Goal: Check status: Verify the current state of an ongoing process or item

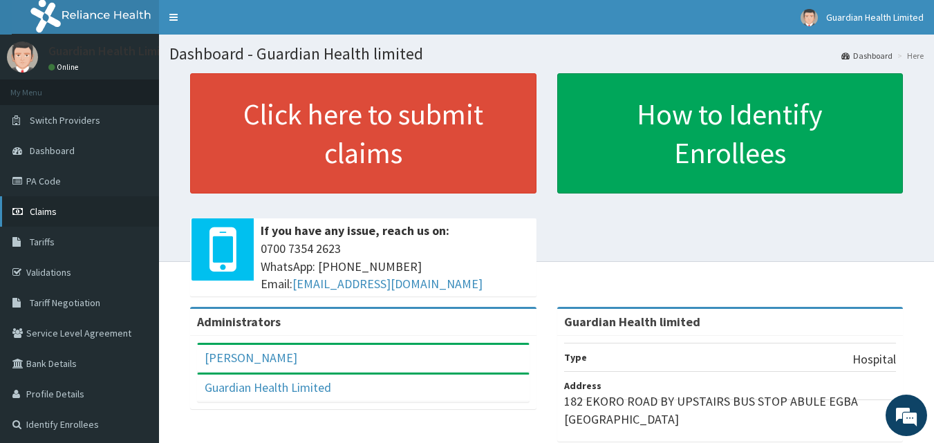
click at [75, 213] on link "Claims" at bounding box center [79, 211] width 159 height 30
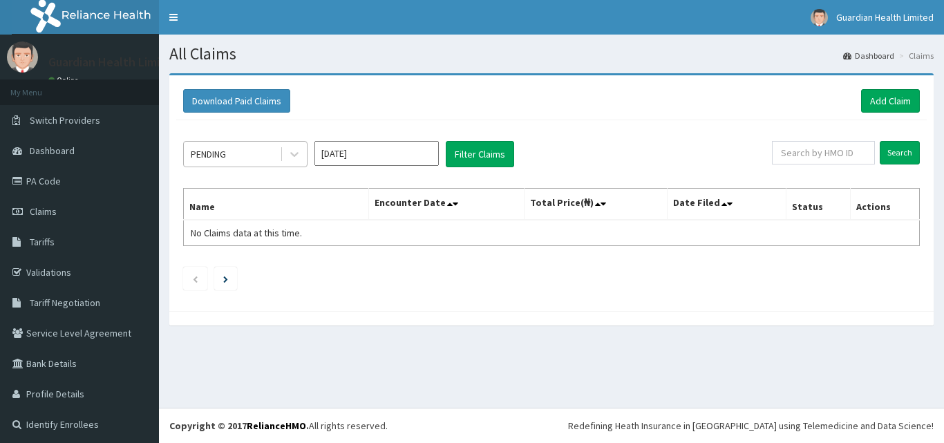
click at [231, 156] on div "PENDING" at bounding box center [232, 154] width 96 height 22
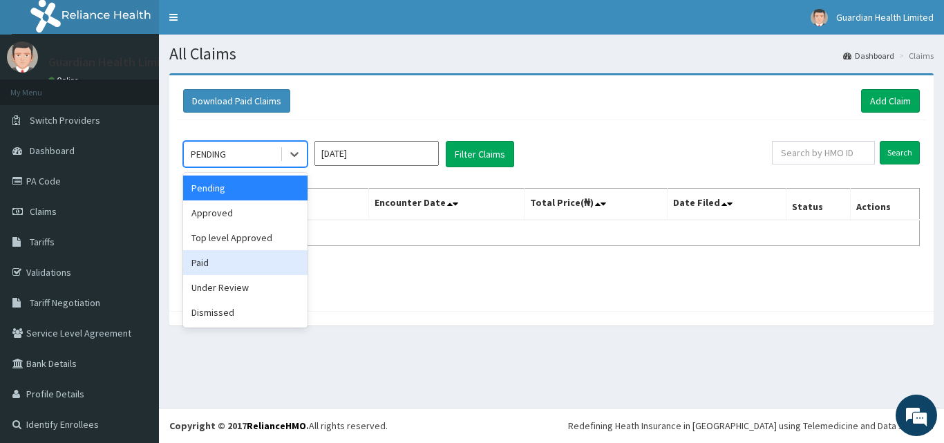
click at [232, 265] on div "Paid" at bounding box center [245, 262] width 124 height 25
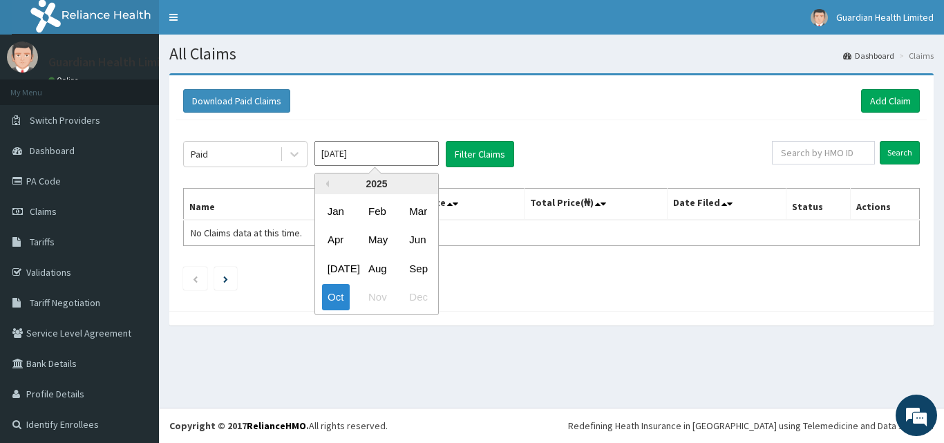
click at [371, 158] on input "Oct 2025" at bounding box center [377, 153] width 124 height 25
click at [371, 263] on div "Aug" at bounding box center [377, 269] width 28 height 26
type input "Aug 2025"
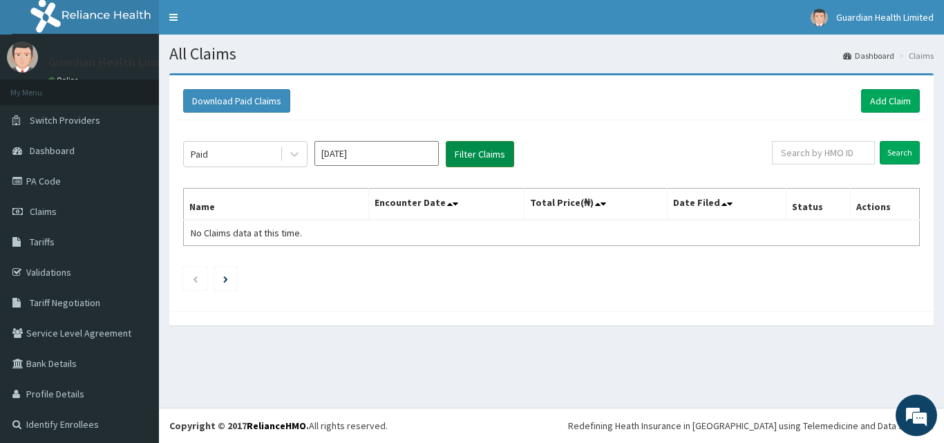
click at [473, 158] on button "Filter Claims" at bounding box center [480, 154] width 68 height 26
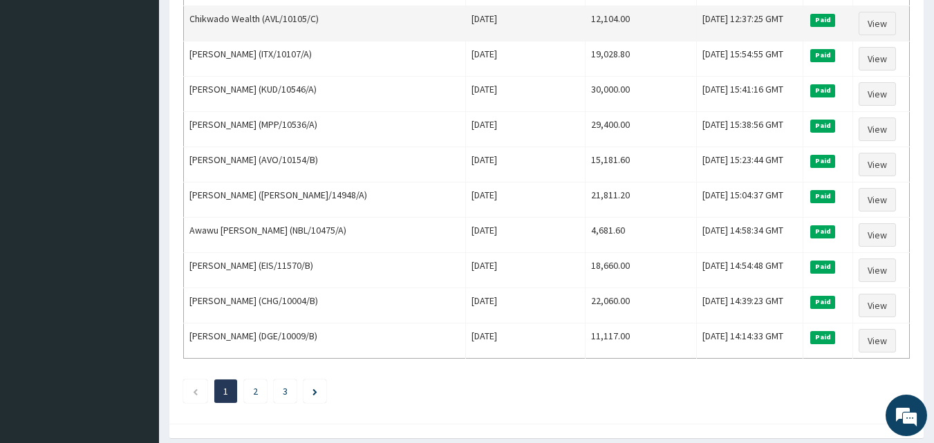
scroll to position [1659, 0]
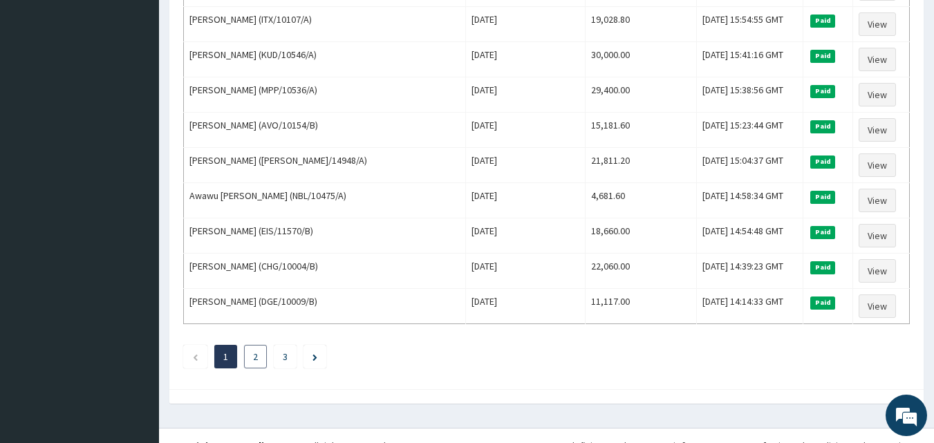
click at [257, 359] on link "2" at bounding box center [255, 356] width 5 height 12
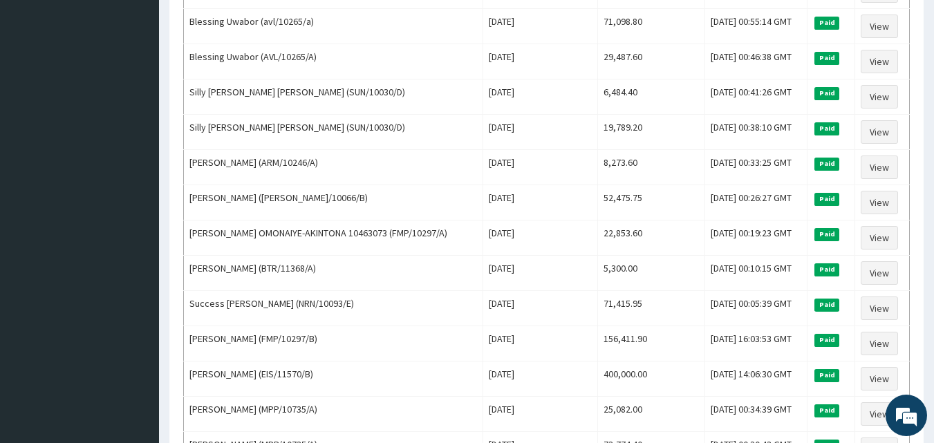
scroll to position [1452, 0]
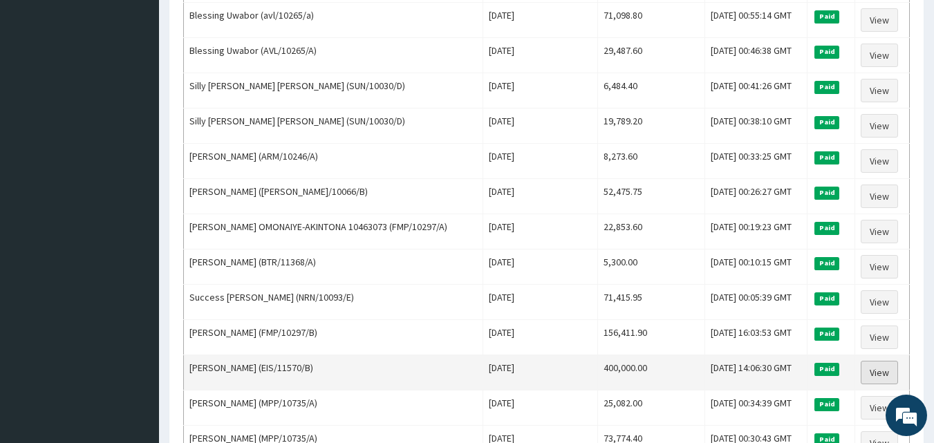
click at [873, 373] on link "View" at bounding box center [879, 373] width 37 height 24
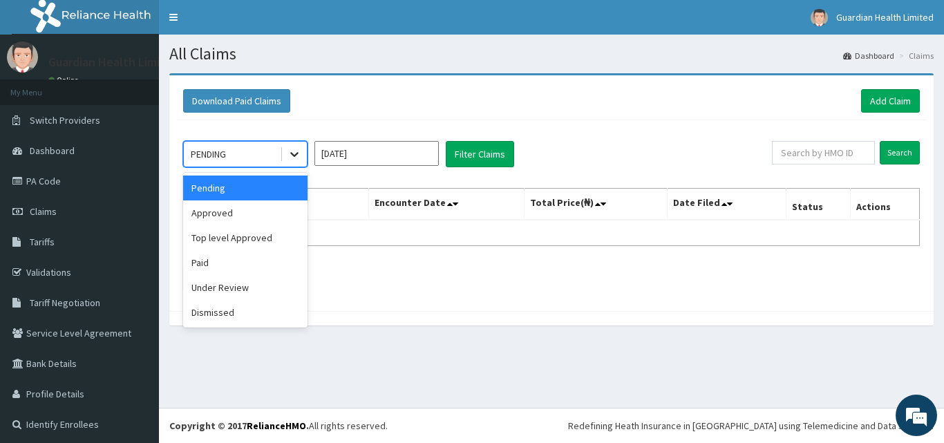
click at [292, 156] on icon at bounding box center [295, 154] width 14 height 14
click at [228, 271] on div "Paid" at bounding box center [245, 262] width 124 height 25
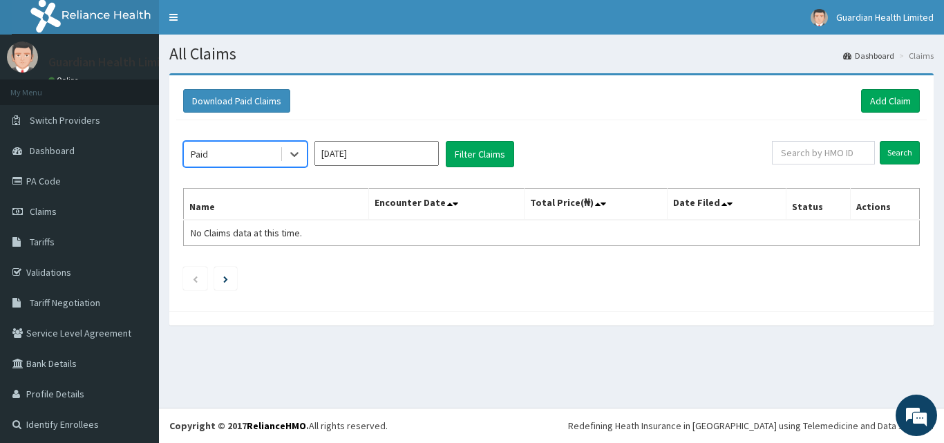
click at [363, 152] on input "Oct 2025" at bounding box center [377, 153] width 124 height 25
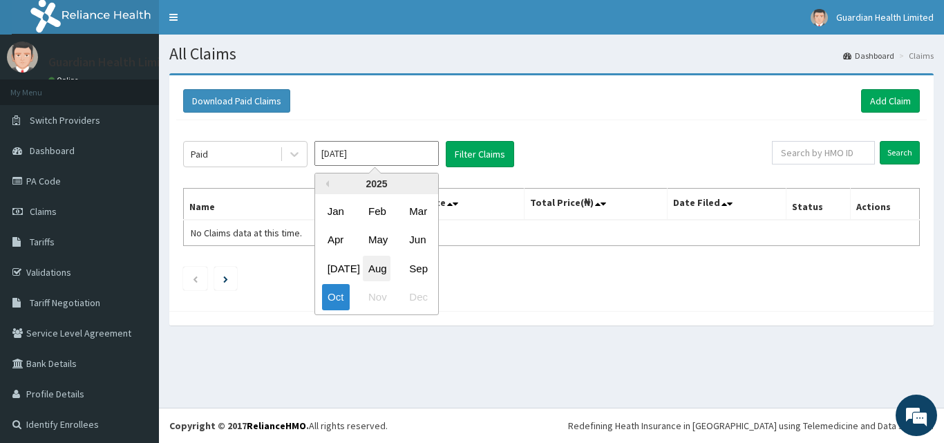
click at [375, 264] on div "Aug" at bounding box center [377, 269] width 28 height 26
type input "Aug 2025"
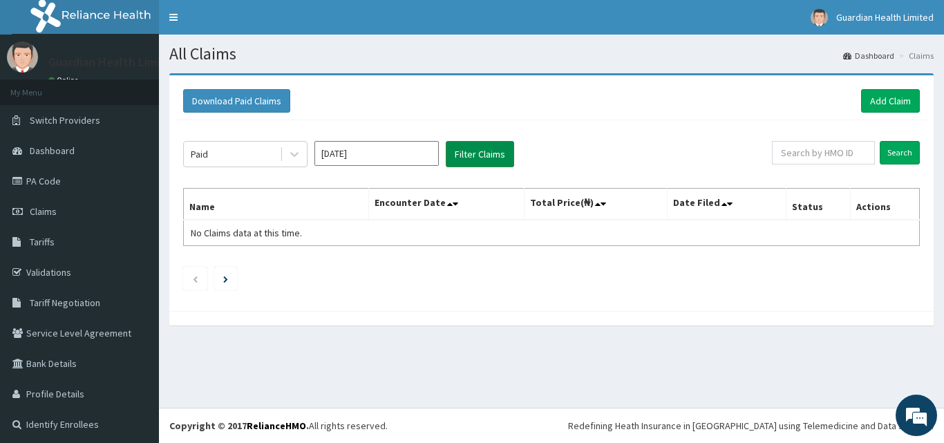
click at [480, 161] on button "Filter Claims" at bounding box center [480, 154] width 68 height 26
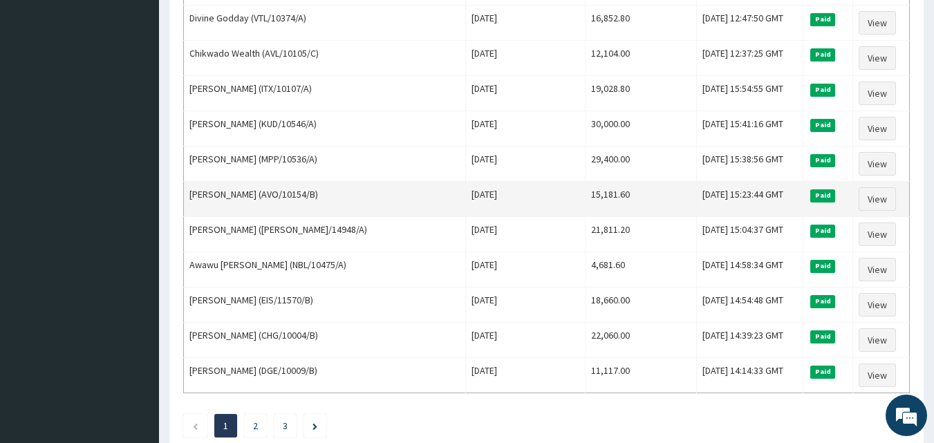
scroll to position [1679, 0]
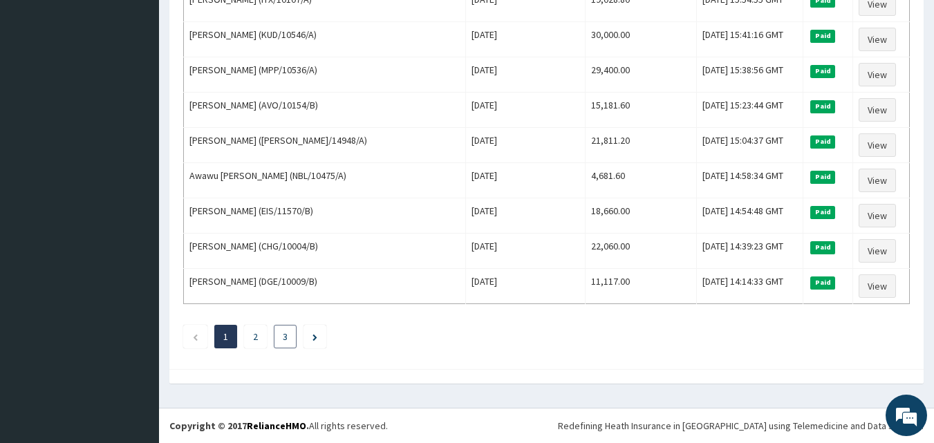
click at [284, 340] on link "3" at bounding box center [285, 336] width 5 height 12
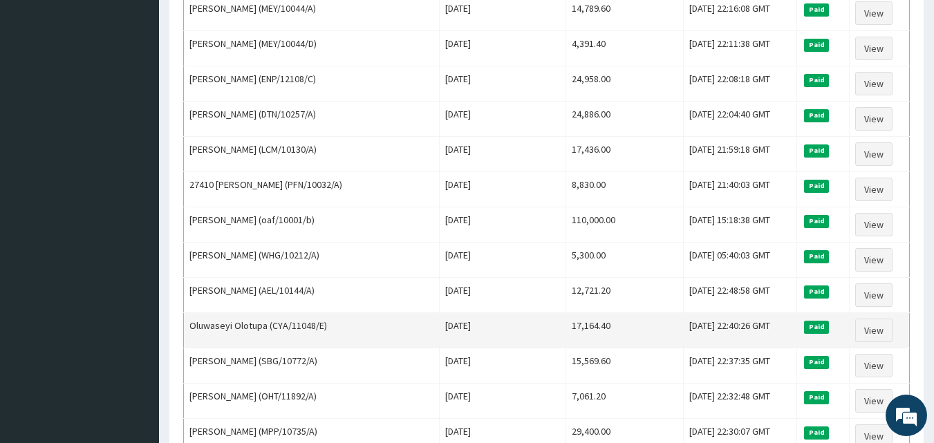
scroll to position [1327, 0]
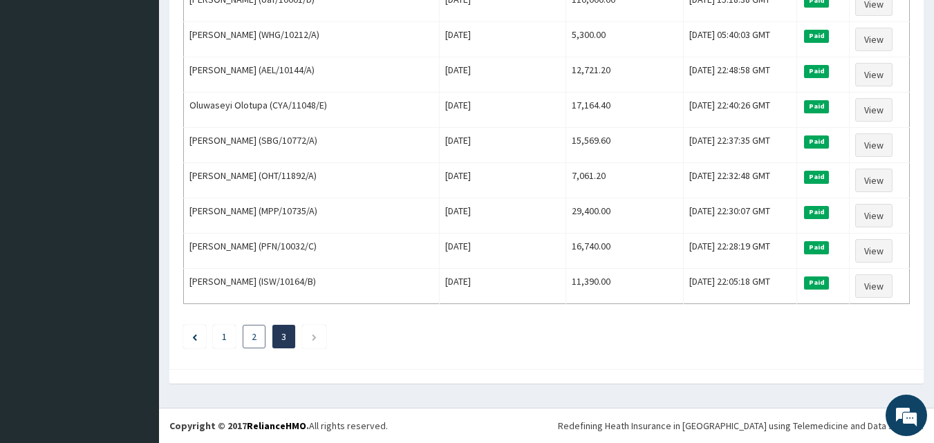
click at [255, 341] on link "2" at bounding box center [254, 336] width 5 height 12
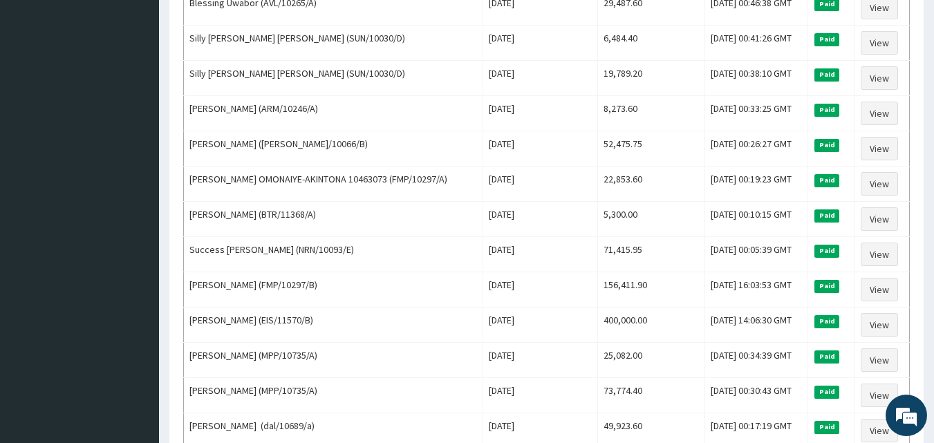
scroll to position [1521, 0]
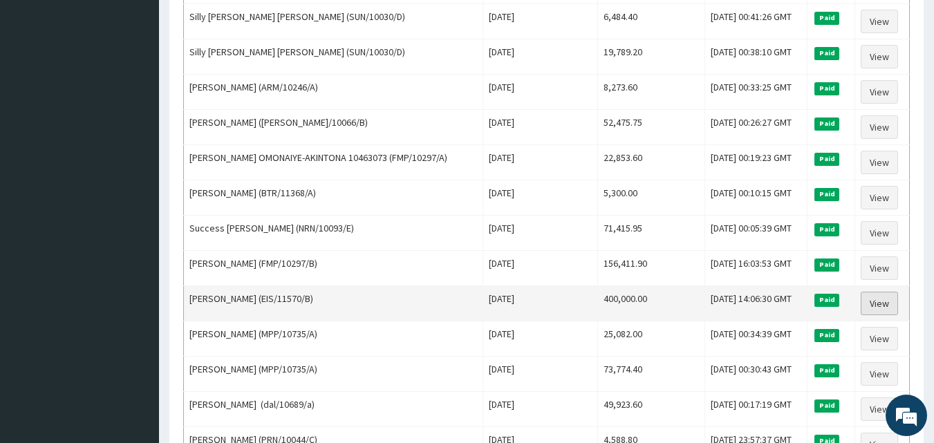
click at [878, 300] on link "View" at bounding box center [879, 304] width 37 height 24
